Goal: Information Seeking & Learning: Learn about a topic

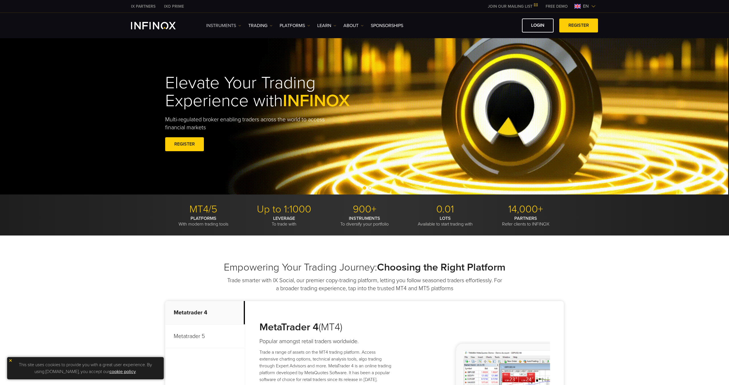
click at [235, 27] on link "Instruments" at bounding box center [223, 25] width 35 height 7
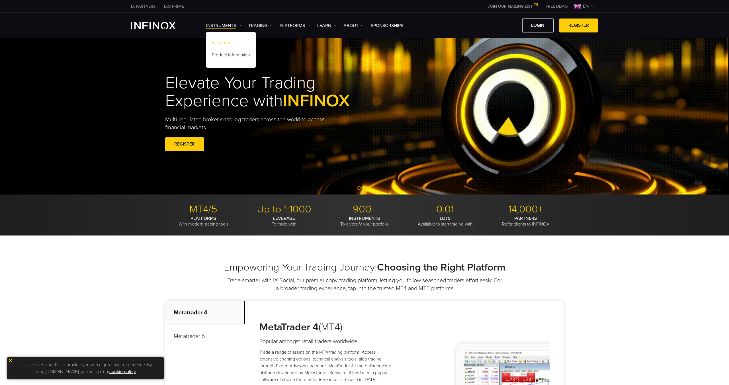
click at [235, 46] on link "Instruments" at bounding box center [231, 44] width 50 height 12
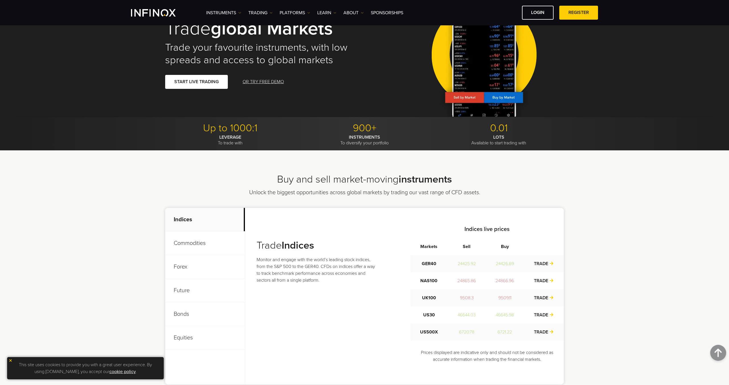
scroll to position [24, 0]
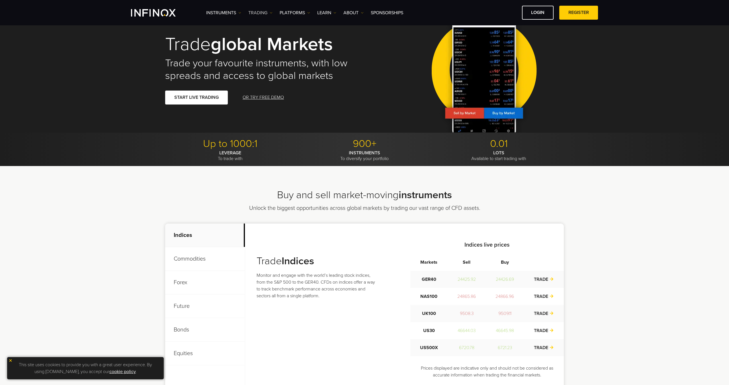
click at [264, 15] on link "TRADING" at bounding box center [260, 12] width 24 height 7
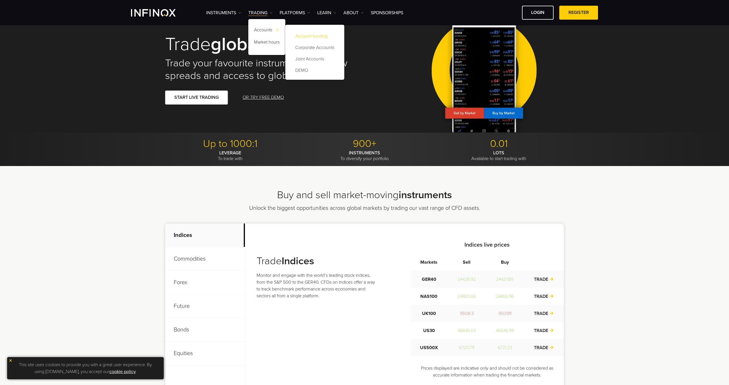
click at [298, 36] on link "Account funding" at bounding box center [315, 35] width 48 height 11
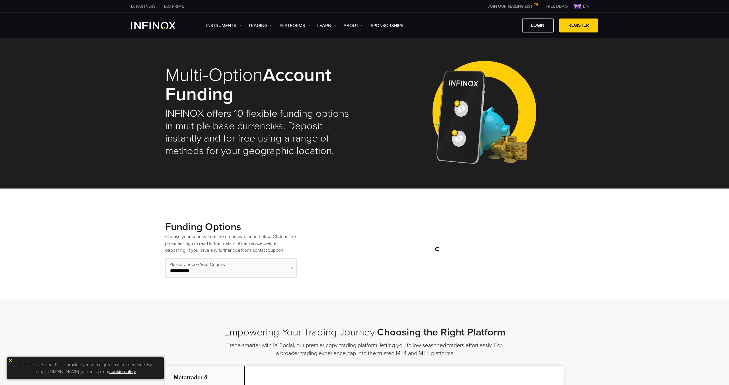
select select "***"
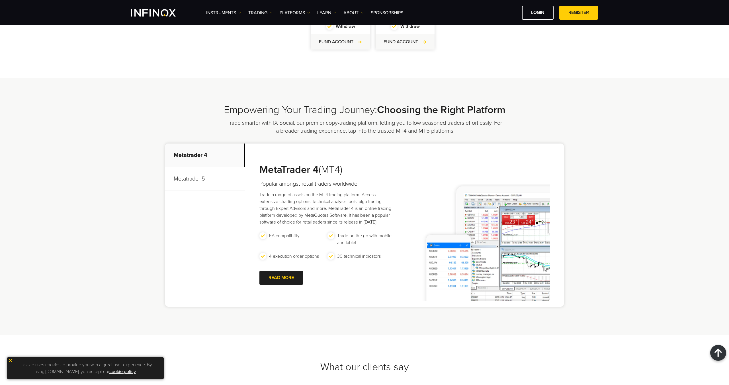
scroll to position [328, 0]
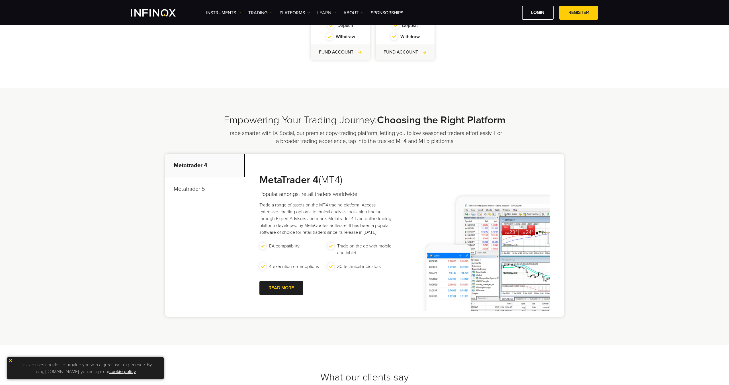
click at [326, 14] on link "Learn" at bounding box center [326, 12] width 19 height 7
click at [337, 33] on link "IX Intel" at bounding box center [339, 31] width 45 height 12
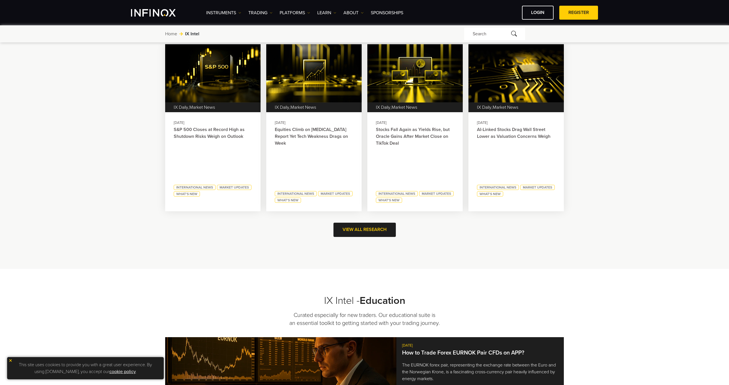
scroll to position [242, 0]
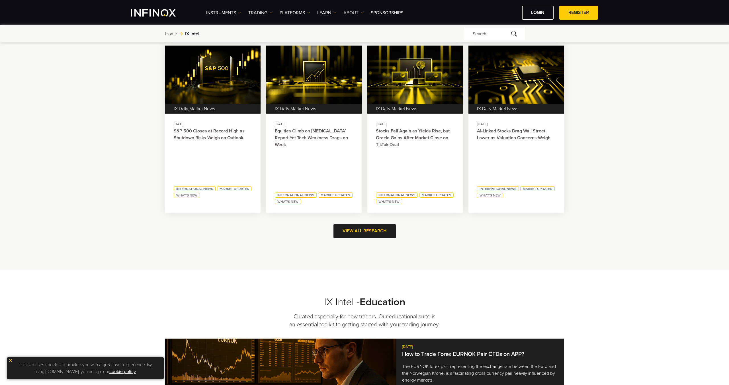
click at [348, 13] on link "ABOUT" at bounding box center [353, 12] width 20 height 7
click at [377, 30] on link "About INFINOX" at bounding box center [364, 31] width 42 height 12
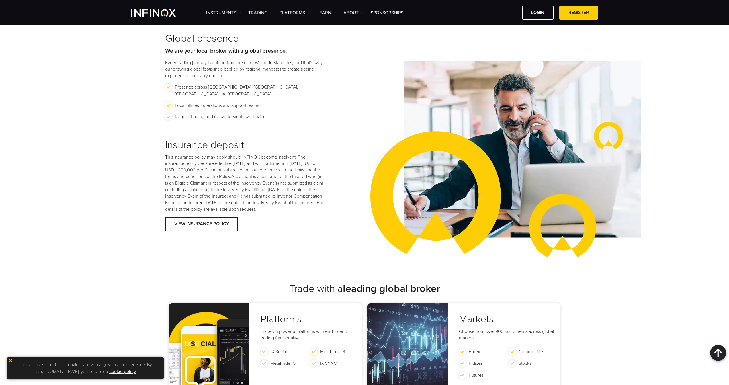
scroll to position [754, 0]
